Goal: Information Seeking & Learning: Learn about a topic

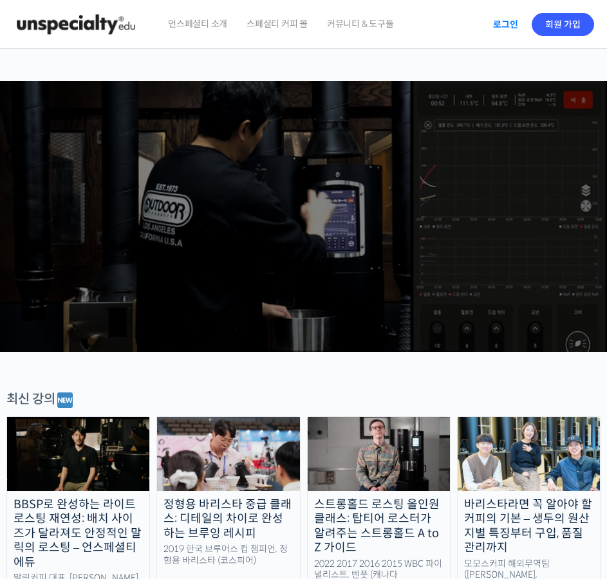
click at [514, 22] on link "로그인" at bounding box center [505, 25] width 41 height 30
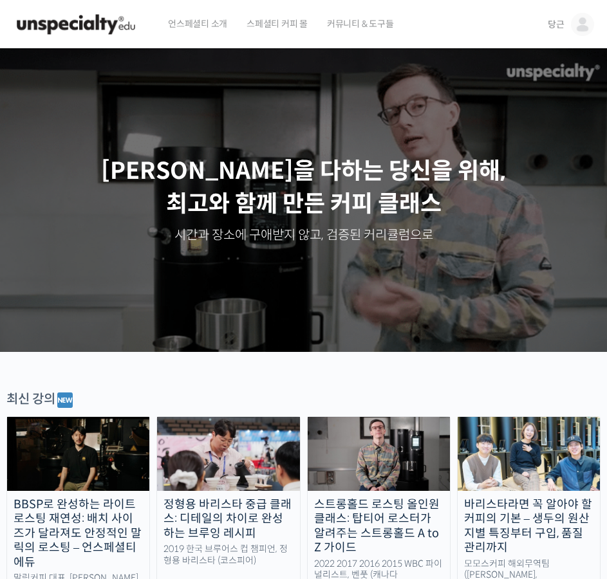
click at [567, 26] on link "당근" at bounding box center [570, 24] width 46 height 49
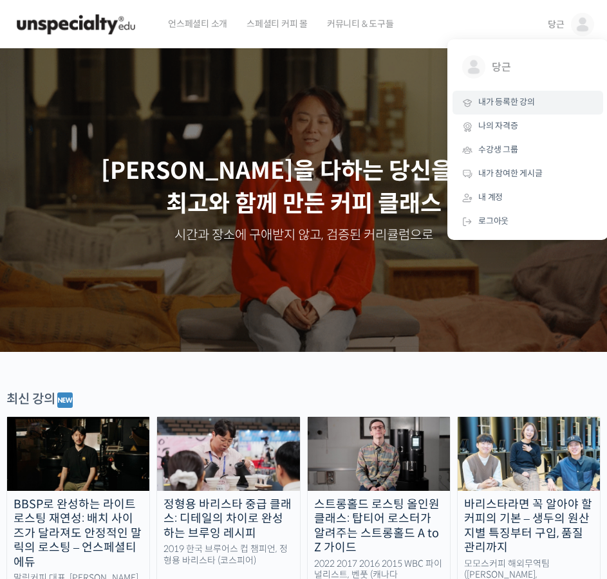
click at [524, 101] on span "내가 등록한 강의" at bounding box center [506, 101] width 57 height 11
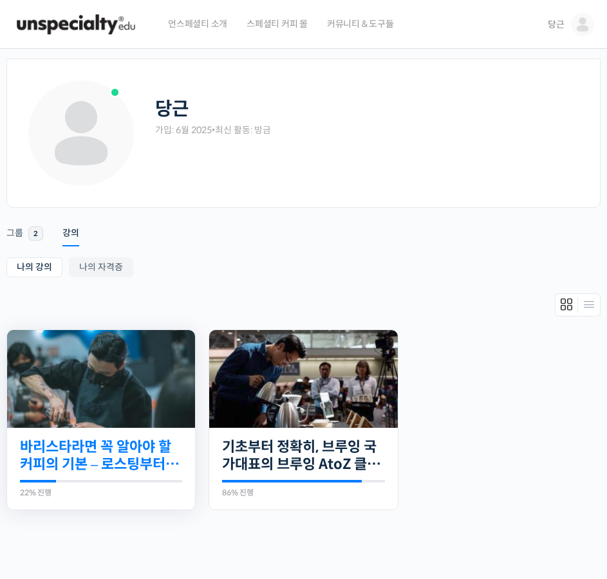
click at [74, 439] on link "바리스타라면 꼭 알아야 할 커피의 기본 – 로스팅부터 에스프레소까지" at bounding box center [101, 455] width 162 height 35
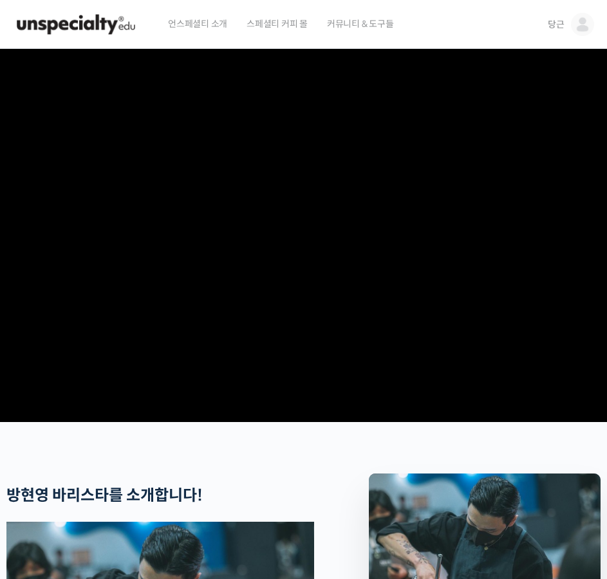
drag, startPoint x: 523, startPoint y: 141, endPoint x: 97, endPoint y: 525, distance: 573.4
click at [97, 505] on strong "방현영 바리스타를 소개합니다" at bounding box center [101, 495] width 190 height 19
click at [559, 23] on span "당근" at bounding box center [555, 25] width 17 height 12
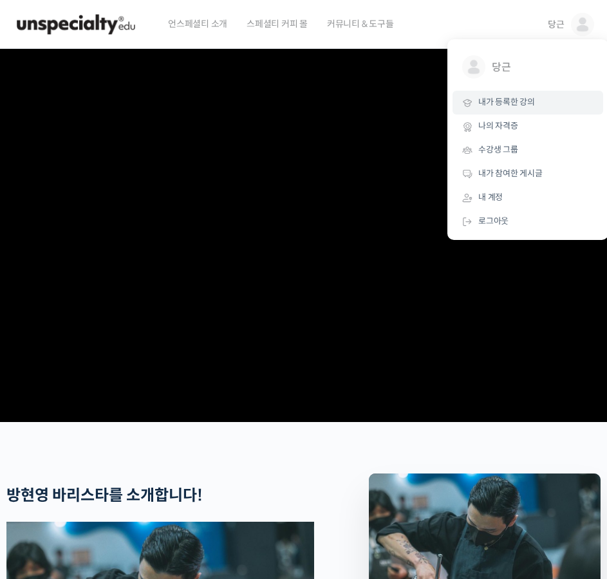
click at [515, 104] on span "내가 등록한 강의" at bounding box center [506, 101] width 57 height 11
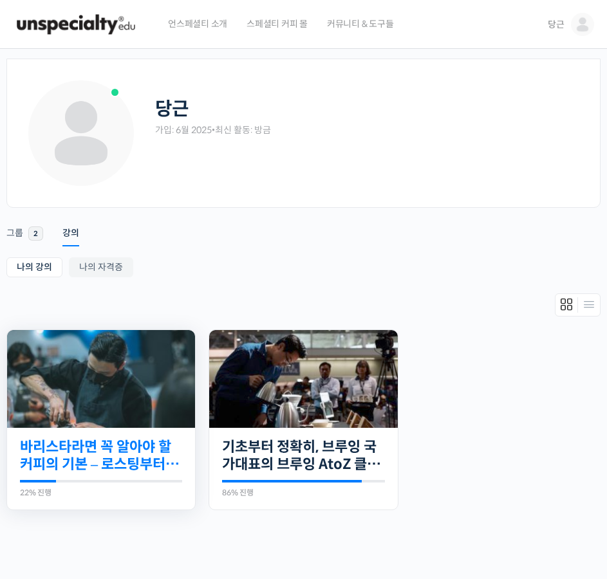
click at [143, 461] on link "바리스타라면 꼭 알아야 할 커피의 기본 – 로스팅부터 에스프레소까지" at bounding box center [101, 455] width 162 height 35
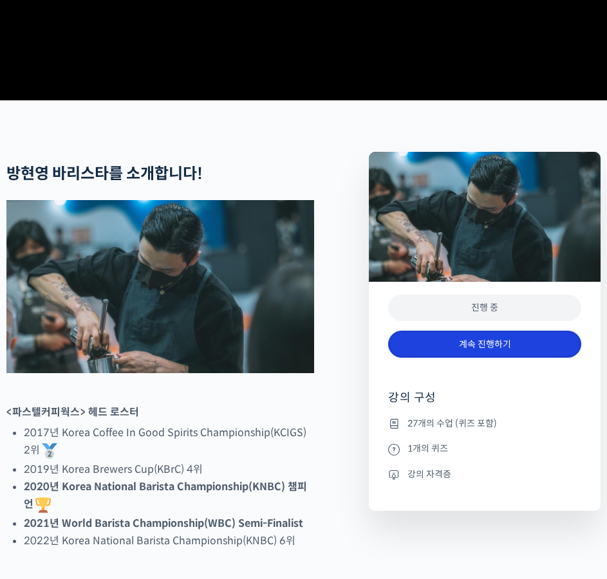
click at [444, 358] on link "계속 진행하기" at bounding box center [484, 345] width 193 height 28
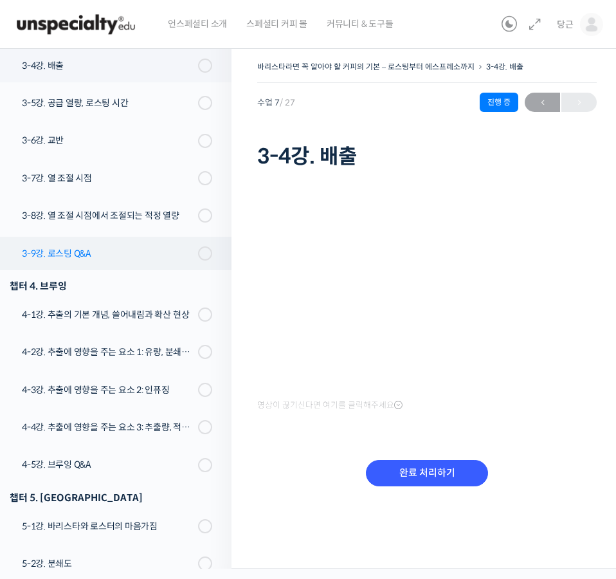
scroll to position [274, 0]
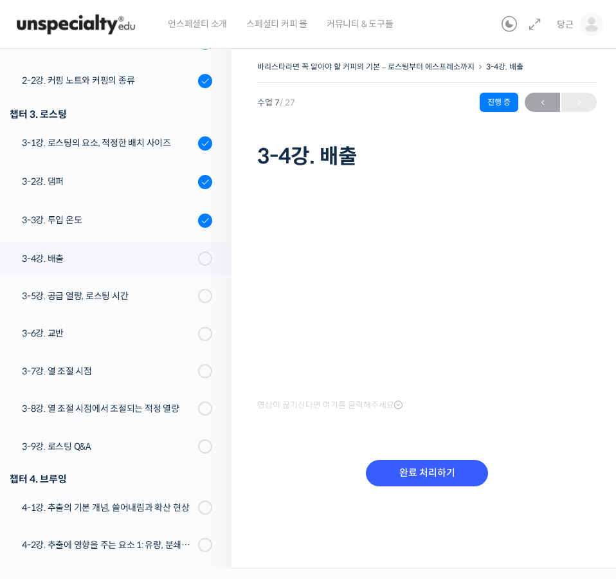
click at [396, 135] on div "바리스타라면 꼭 알아야 할 커피의 기본 – 로스팅부터 에스프레소까지 3-4강. 배출 진행 중 수업 7 / 27 진행 중 ← 이전 3-4강. 배출" at bounding box center [427, 115] width 340 height 114
click at [432, 482] on input "완료 처리하기" at bounding box center [427, 473] width 122 height 26
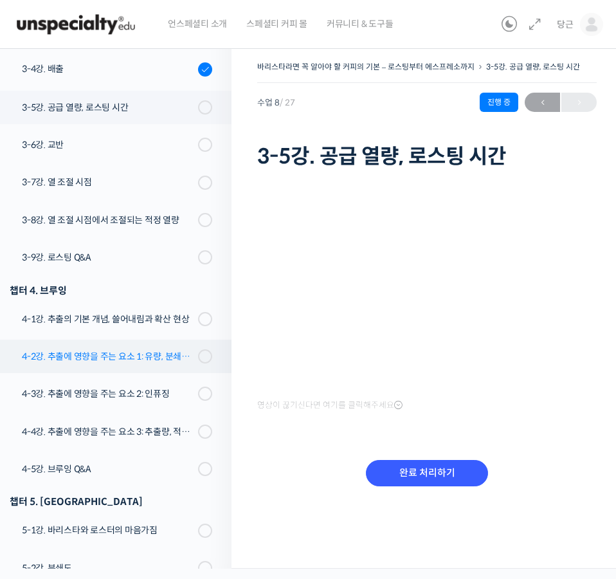
scroll to position [441, 0]
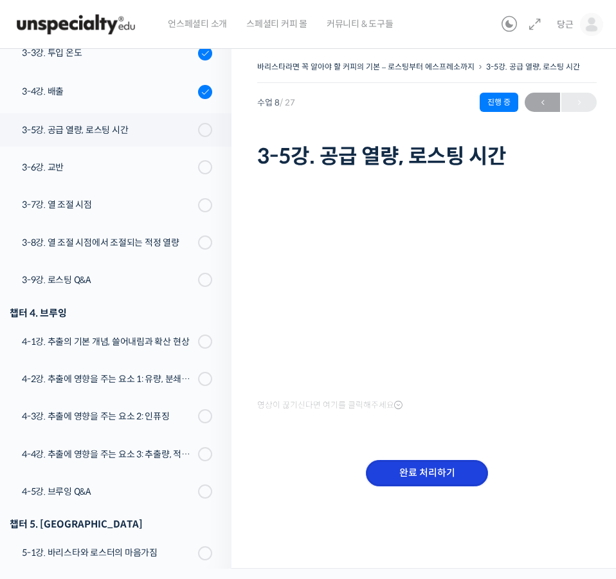
click at [430, 468] on input "완료 처리하기" at bounding box center [427, 473] width 122 height 26
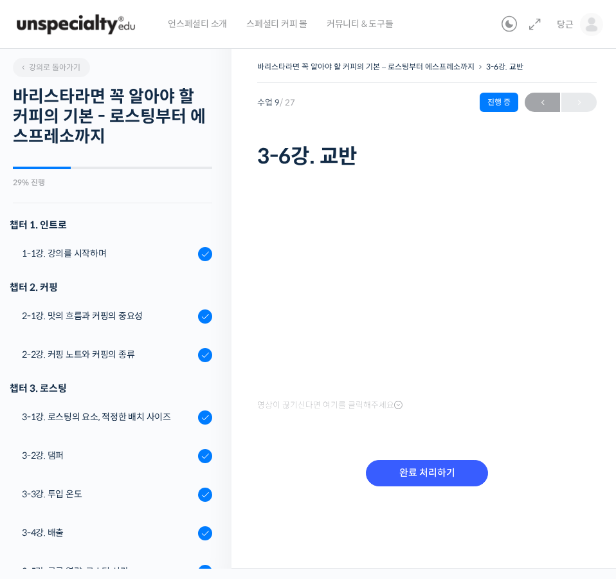
scroll to position [544, 0]
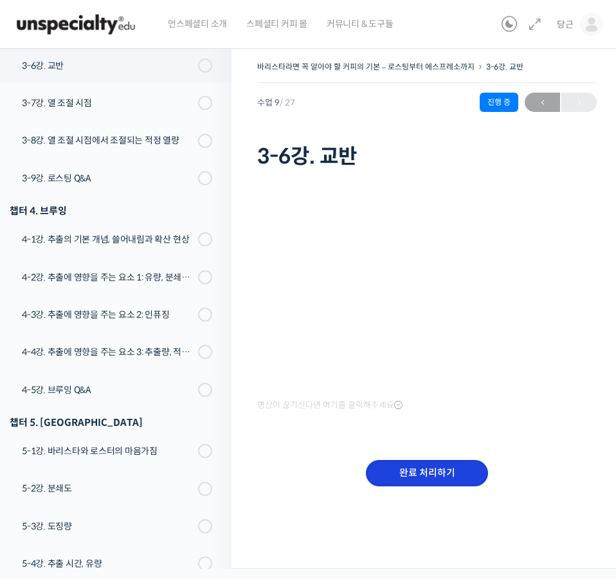
click at [421, 462] on input "완료 처리하기" at bounding box center [427, 473] width 122 height 26
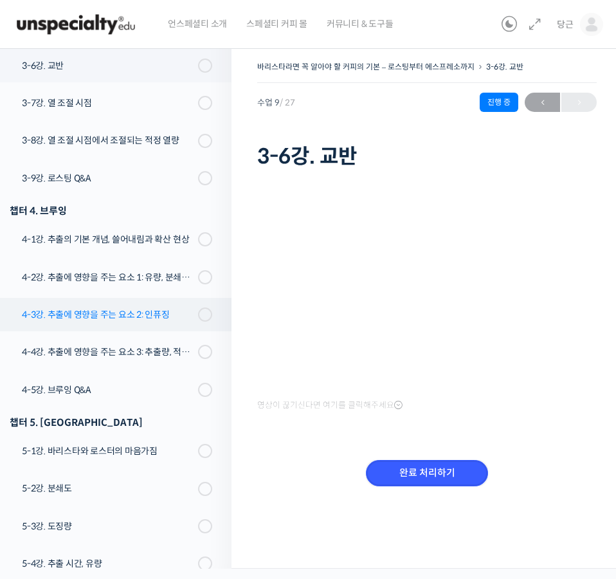
scroll to position [480, 0]
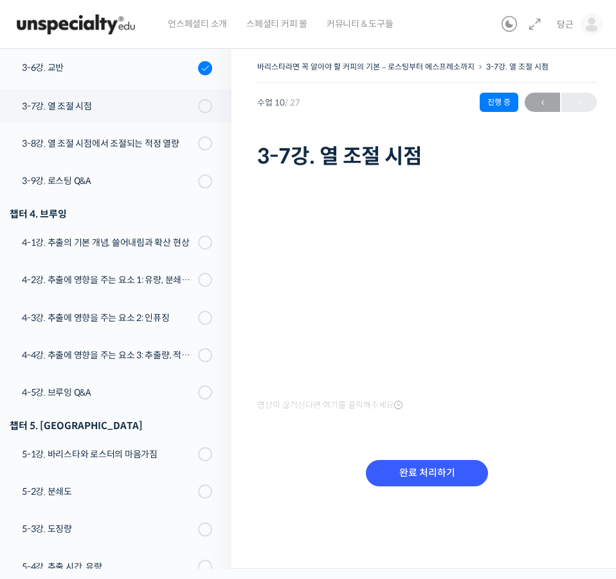
scroll to position [583, 0]
